Goal: Task Accomplishment & Management: Manage account settings

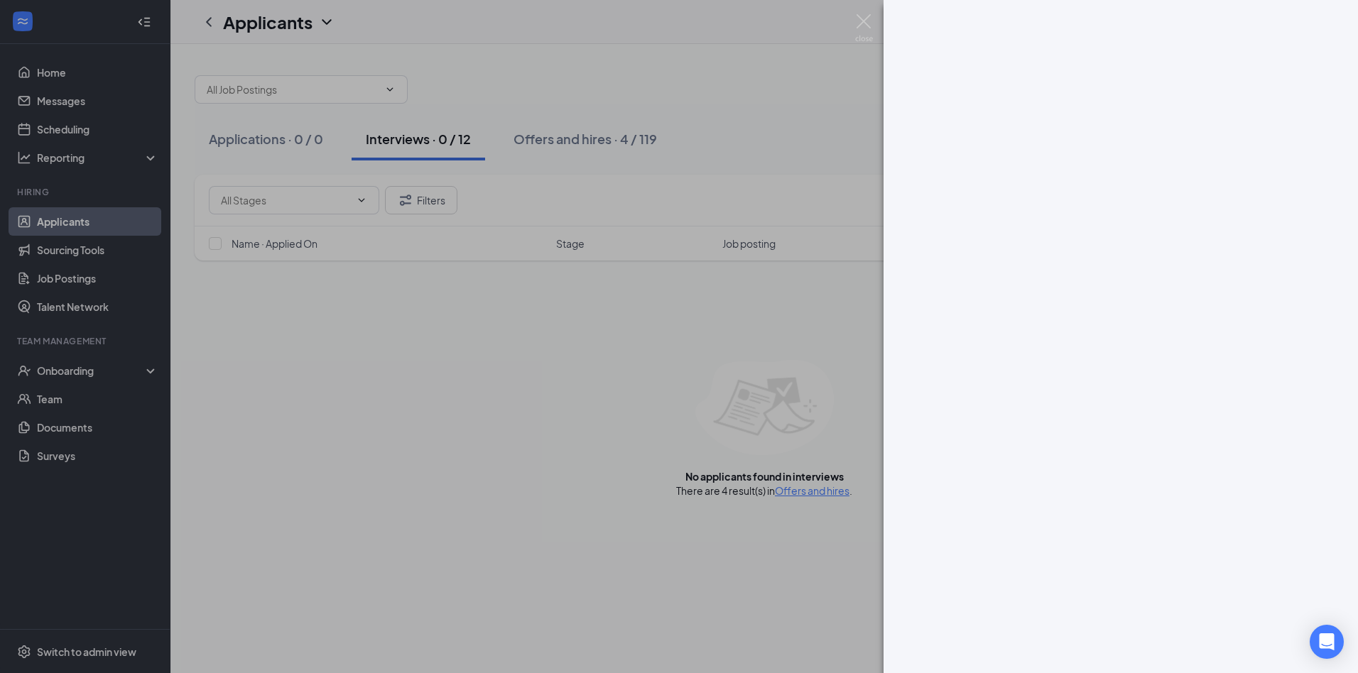
click at [871, 20] on img at bounding box center [864, 28] width 18 height 28
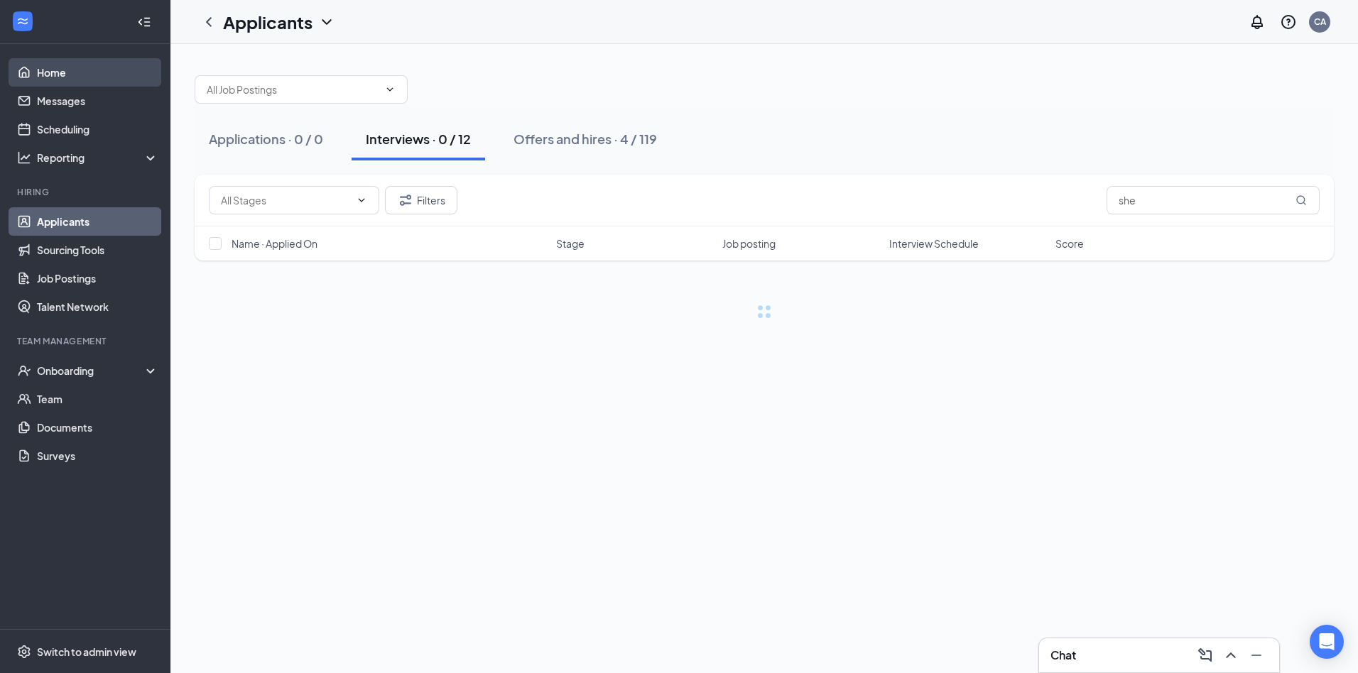
click at [58, 72] on link "Home" at bounding box center [97, 72] width 121 height 28
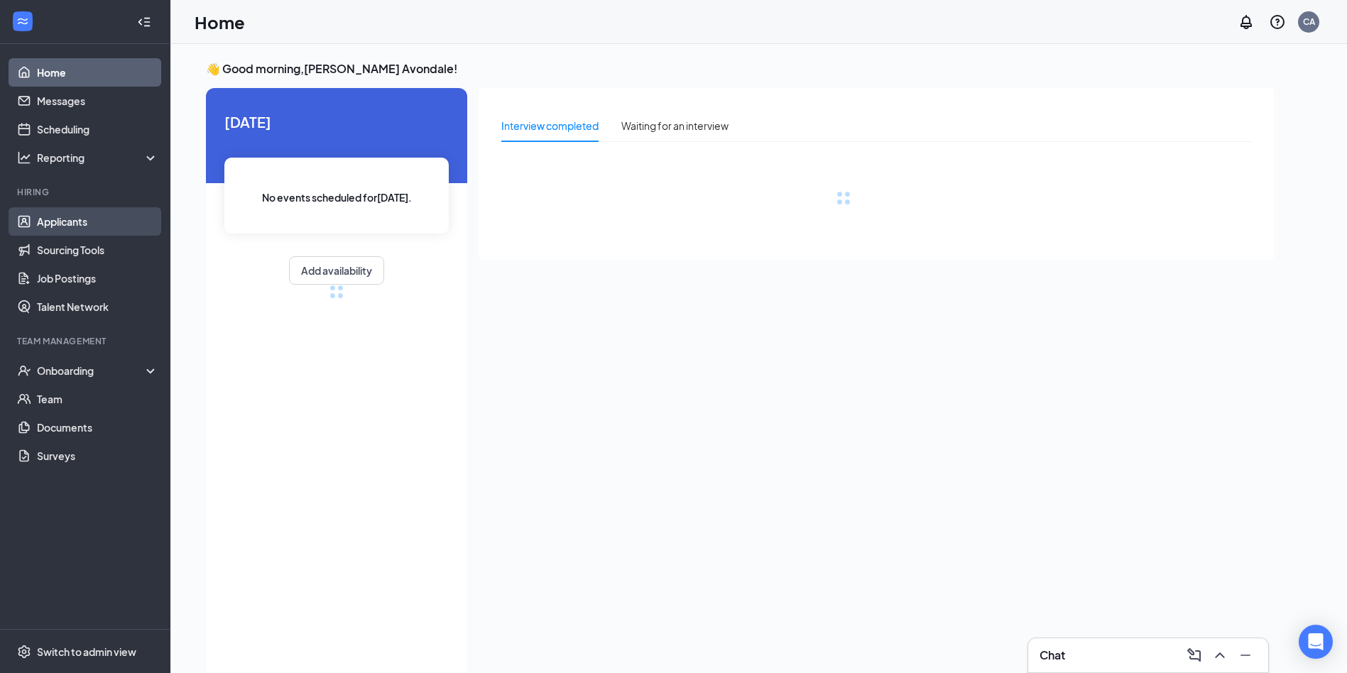
click at [55, 213] on link "Applicants" at bounding box center [97, 221] width 121 height 28
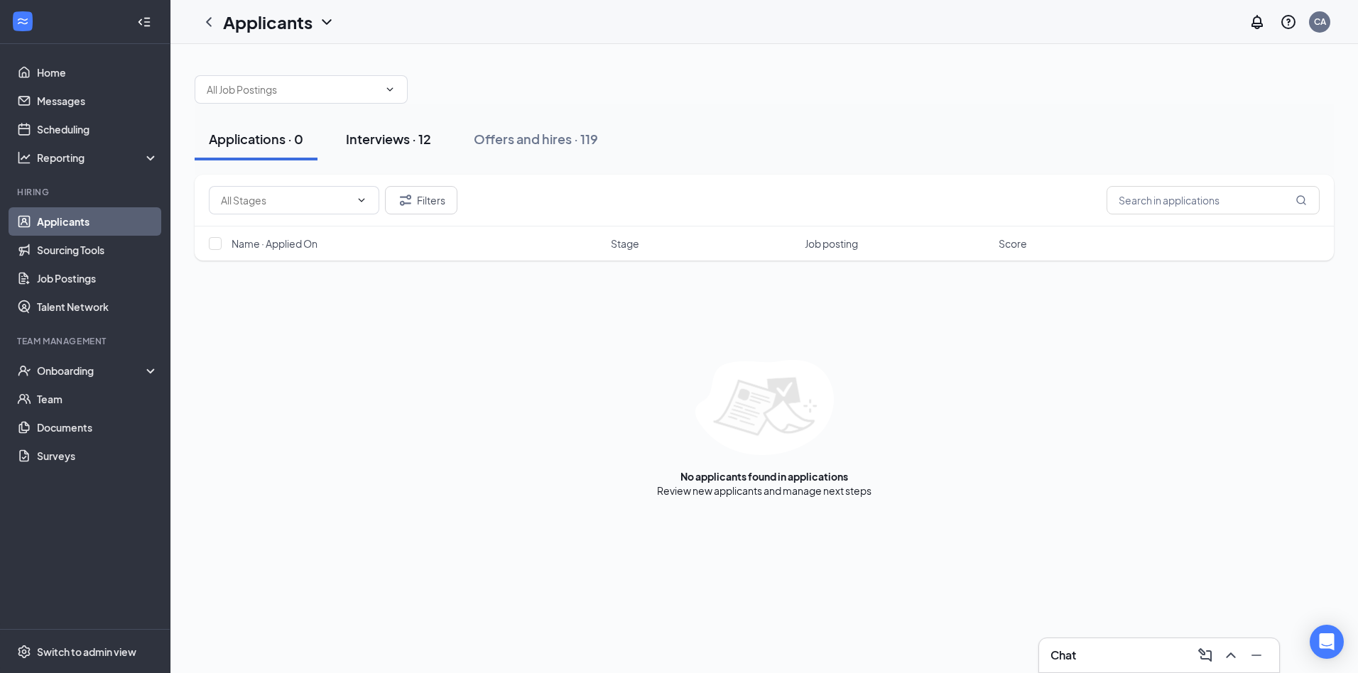
click at [387, 136] on div "Interviews · 12" at bounding box center [388, 139] width 85 height 18
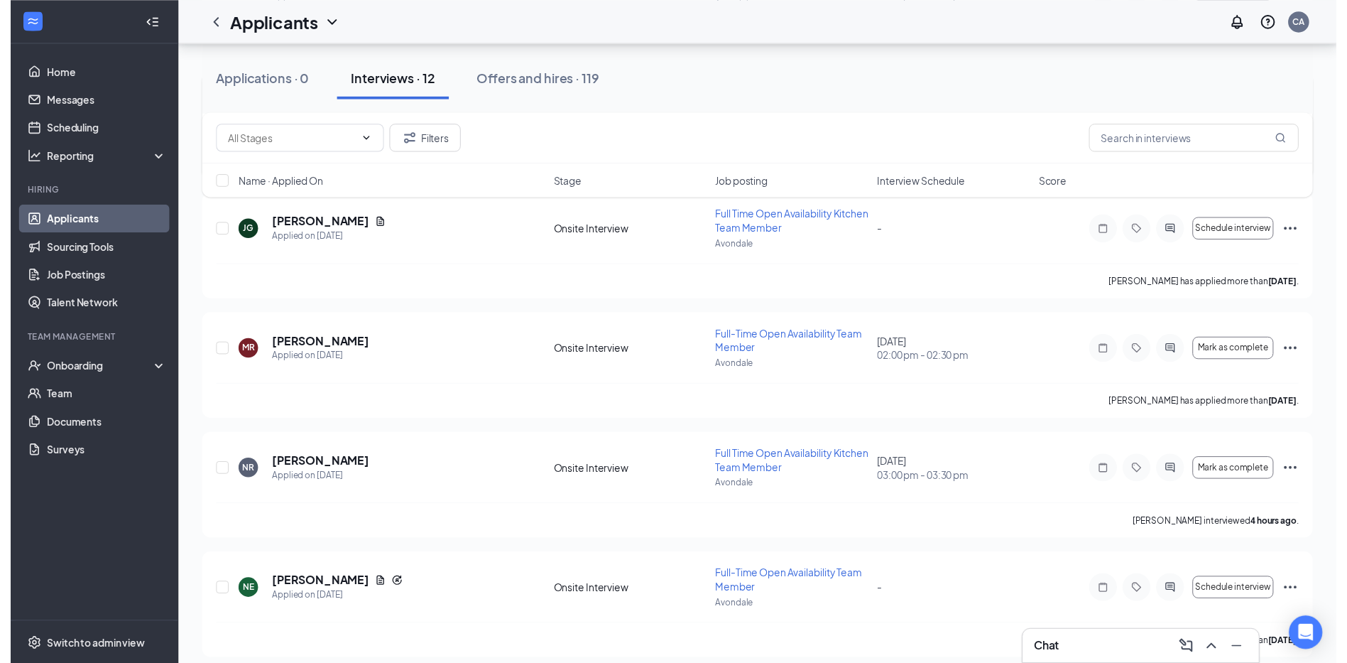
scroll to position [568, 0]
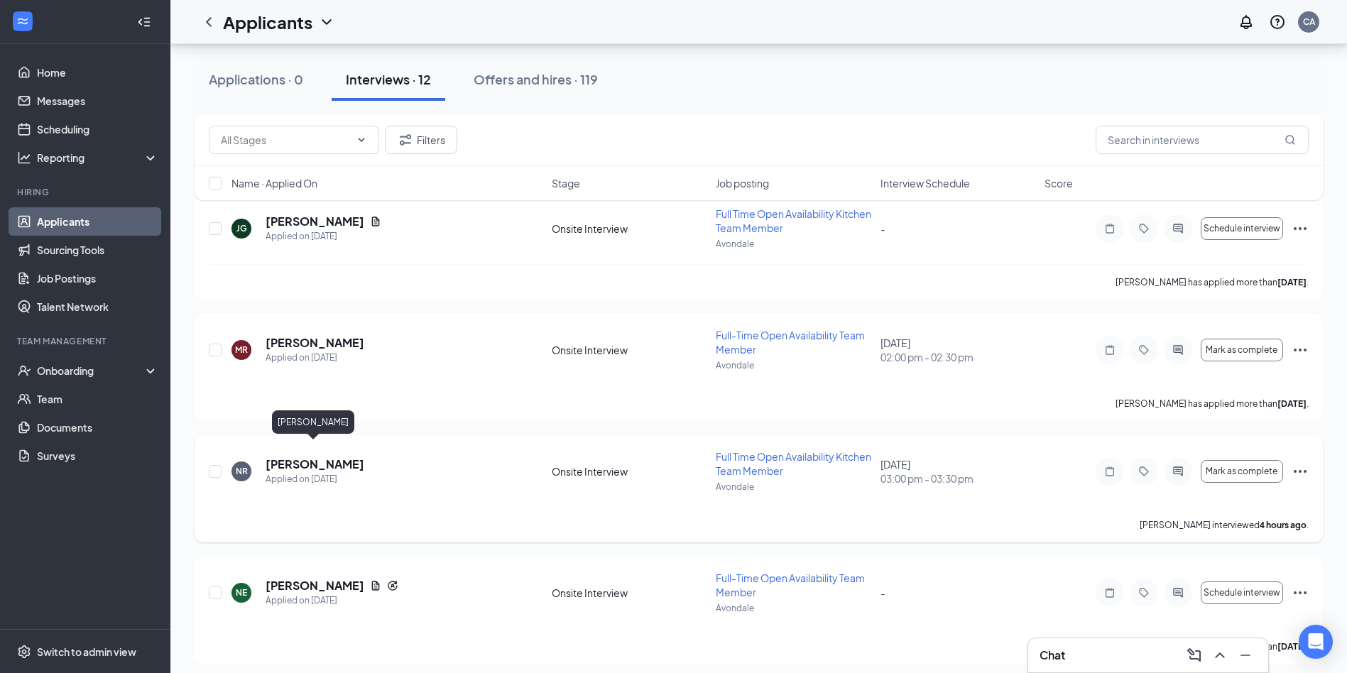
click at [315, 457] on h5 "[PERSON_NAME]" at bounding box center [315, 465] width 99 height 16
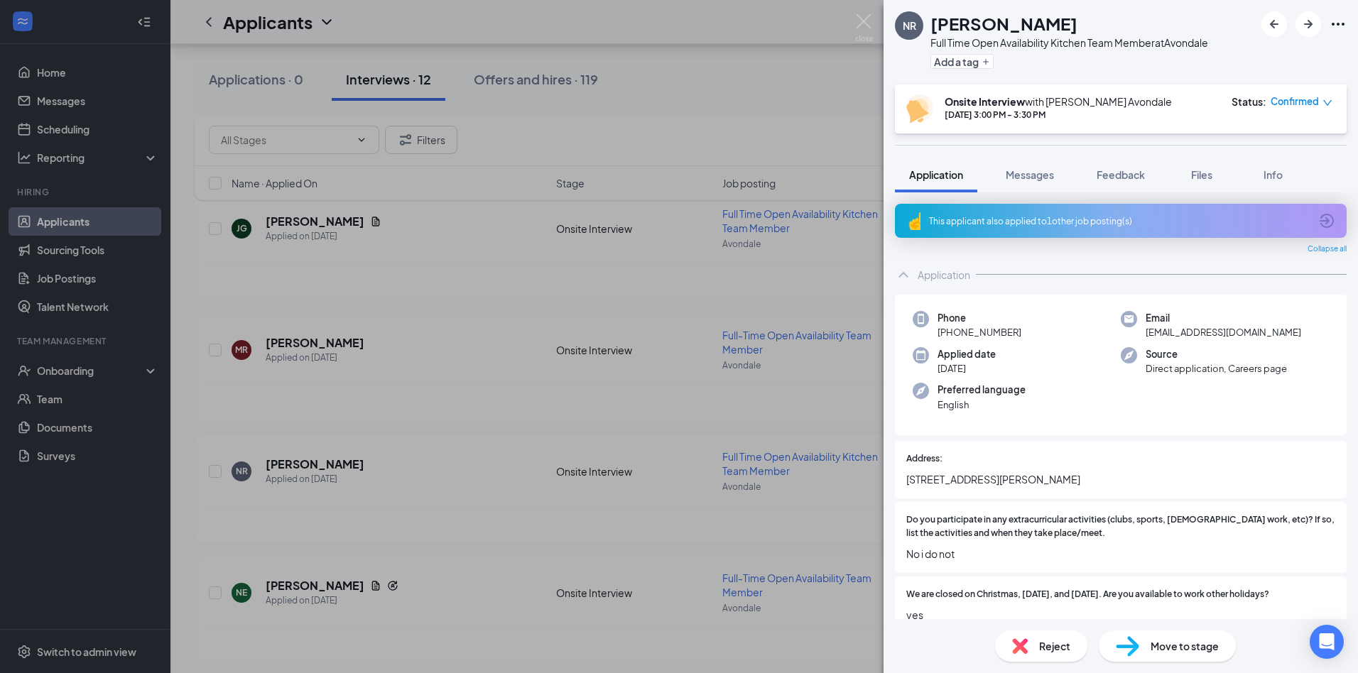
click at [1041, 212] on div "This applicant also applied to 1 other job posting(s)" at bounding box center [1121, 221] width 452 height 34
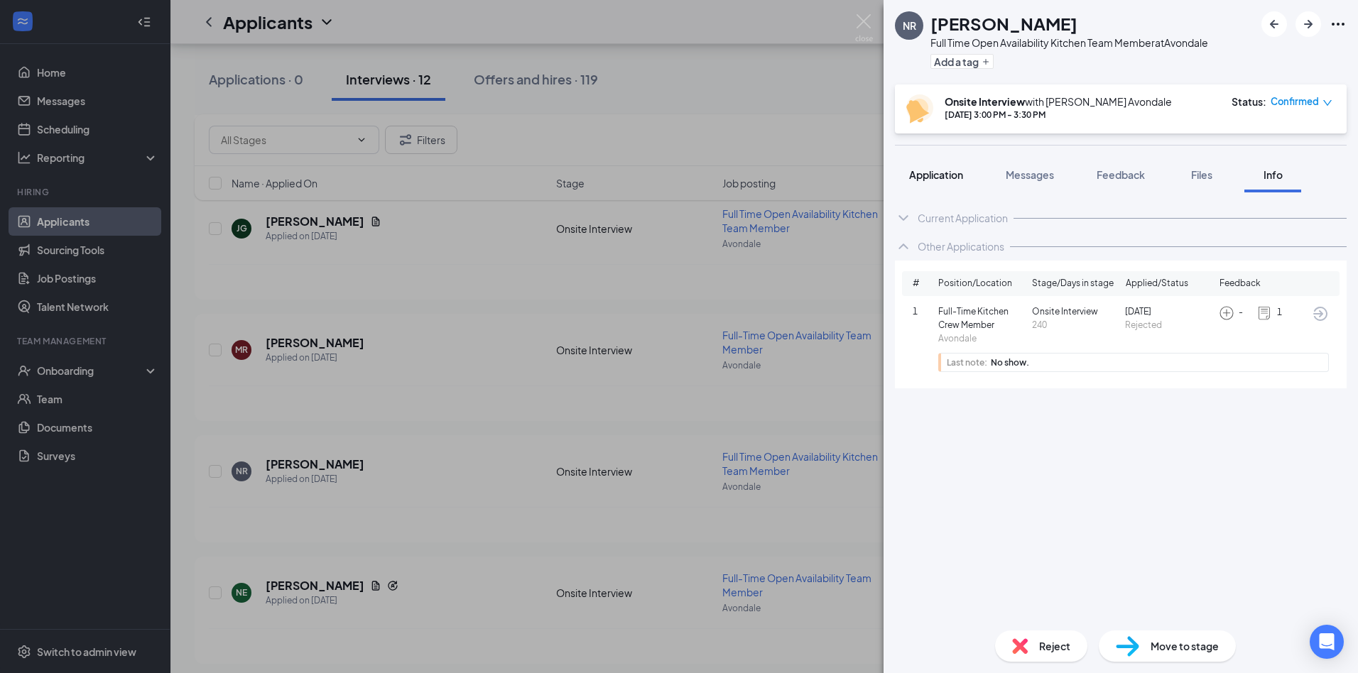
click at [938, 173] on span "Application" at bounding box center [936, 174] width 54 height 13
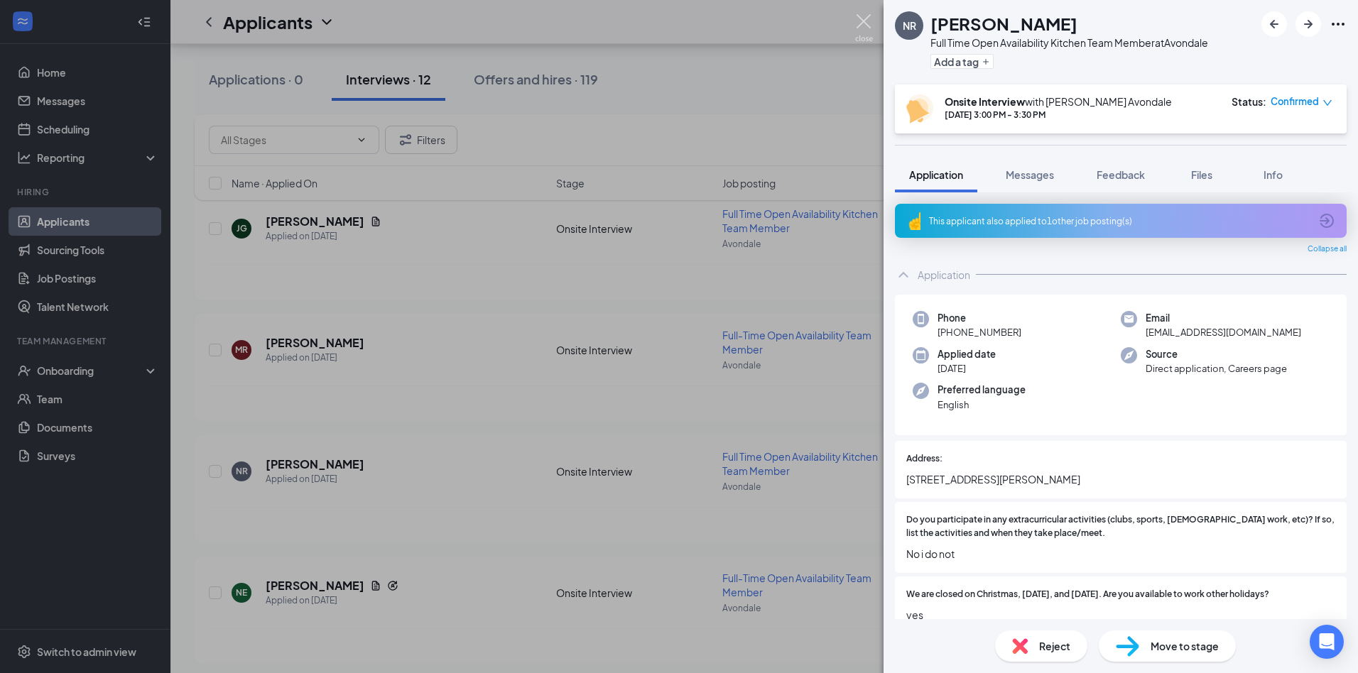
click at [869, 27] on img at bounding box center [864, 28] width 18 height 28
